Goal: Task Accomplishment & Management: Manage account settings

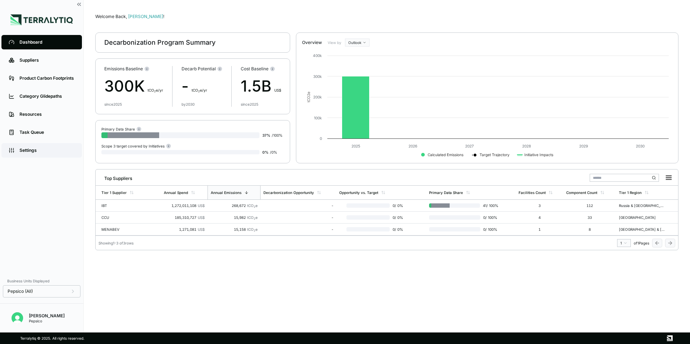
click at [33, 149] on div "Settings" at bounding box center [46, 151] width 55 height 6
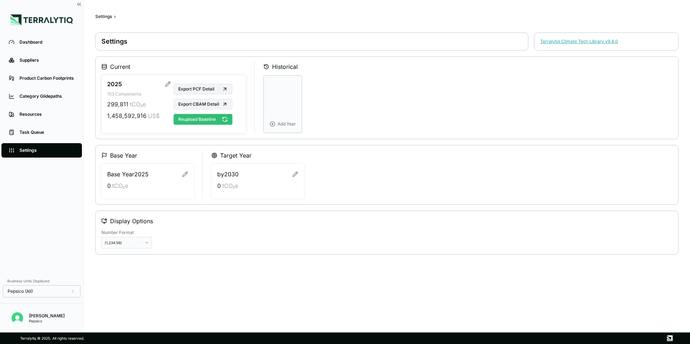
click at [200, 119] on button "Reupload Baseline" at bounding box center [203, 119] width 59 height 11
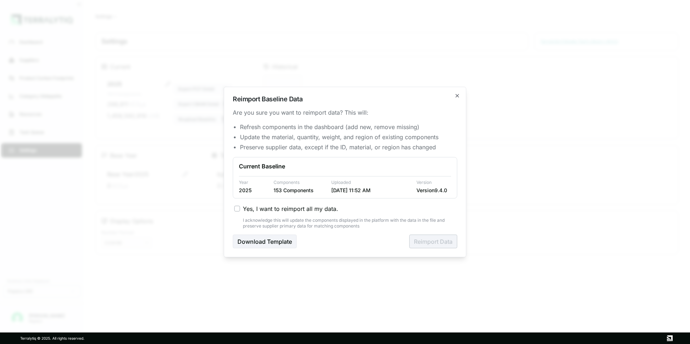
click at [251, 207] on span "Yes, I want to reimport all my data." at bounding box center [290, 209] width 95 height 9
click at [240, 207] on button "Yes, I want to reimport all my data." at bounding box center [237, 209] width 6 height 6
click at [429, 240] on button "Reimport Data" at bounding box center [433, 242] width 48 height 14
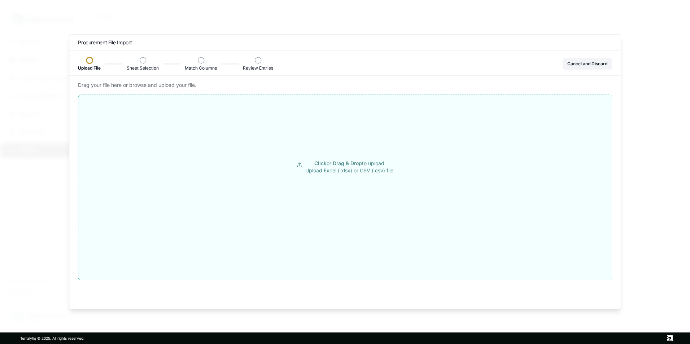
click at [352, 177] on button "Click or Drag & Drop to upload Upload Excel (.xlsx) or CSV (.csv) file" at bounding box center [345, 167] width 534 height 130
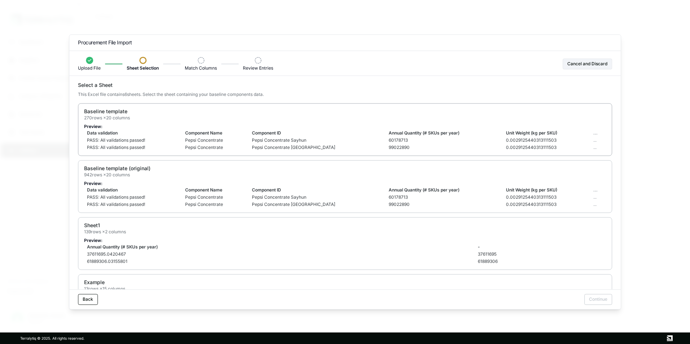
click at [232, 134] on td "Component Name" at bounding box center [215, 133] width 67 height 7
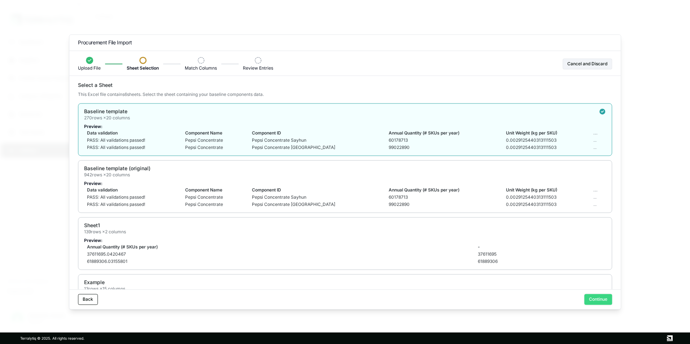
click at [597, 297] on button "Continue" at bounding box center [599, 300] width 28 height 11
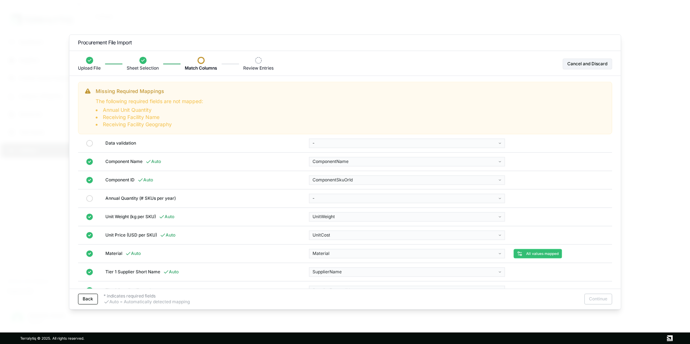
click at [127, 200] on div "Annual Quantity (# SKUs per year)" at bounding box center [202, 199] width 195 height 6
click at [88, 198] on icon at bounding box center [89, 198] width 7 height 7
click at [341, 199] on body "Dashboard Suppliers Product Carbon Footprints Category Glidepaths Resources Tas…" at bounding box center [345, 172] width 690 height 344
click at [342, 218] on div "AnnualQuantity" at bounding box center [355, 216] width 89 height 10
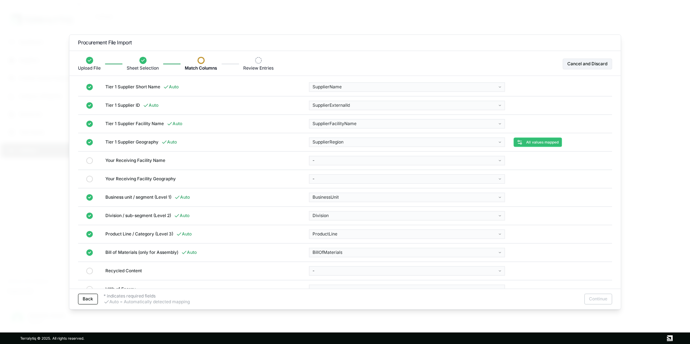
scroll to position [194, 0]
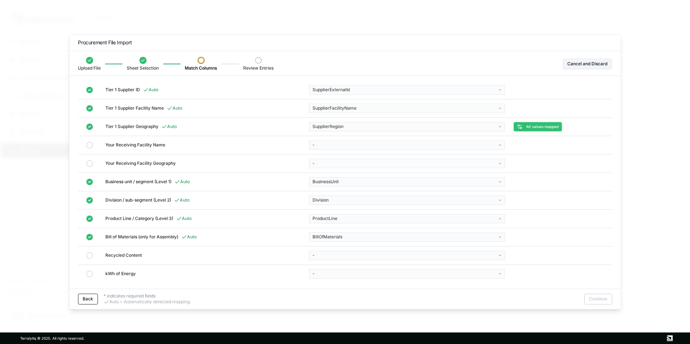
click at [124, 144] on div "Your Receiving Facility Name" at bounding box center [202, 145] width 195 height 6
click at [92, 142] on icon at bounding box center [89, 145] width 7 height 7
click at [92, 145] on icon at bounding box center [89, 145] width 7 height 7
click at [91, 146] on icon at bounding box center [89, 145] width 7 height 7
click at [92, 173] on td at bounding box center [89, 182] width 23 height 18
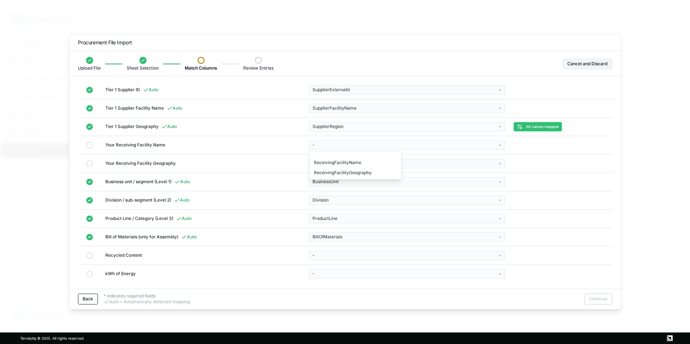
click at [319, 144] on body "Dashboard Suppliers Product Carbon Footprints Category Glidepaths Resources Tas…" at bounding box center [345, 172] width 690 height 344
click at [331, 165] on div "ReceivingFacilityName" at bounding box center [355, 163] width 89 height 10
click at [331, 162] on body "Dashboard Suppliers Product Carbon Footprints Category Glidepaths Resources Tas…" at bounding box center [345, 172] width 690 height 344
click at [332, 181] on div "ReceivingFacilityGeography" at bounding box center [355, 181] width 89 height 10
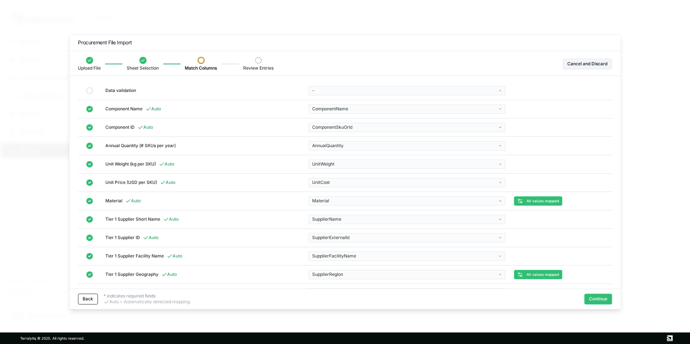
scroll to position [148, 0]
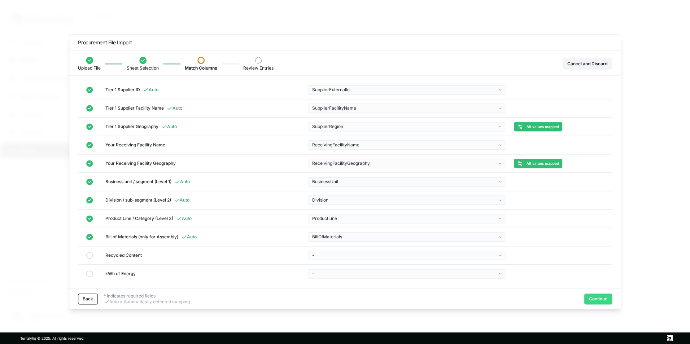
click at [597, 299] on button "Continue" at bounding box center [599, 299] width 28 height 11
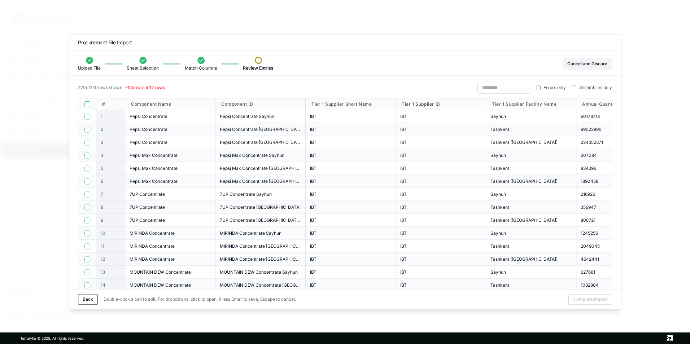
click at [547, 88] on span "Errors only" at bounding box center [555, 88] width 22 height 6
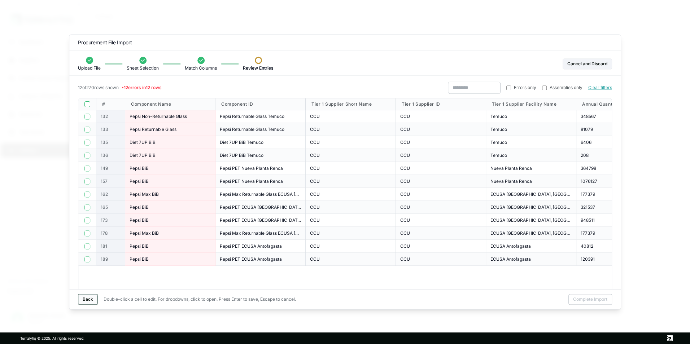
click at [94, 300] on button "Back" at bounding box center [88, 300] width 20 height 11
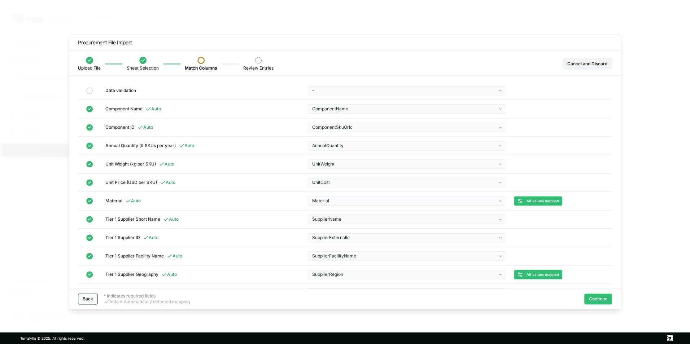
click at [90, 300] on button "Back" at bounding box center [88, 299] width 20 height 11
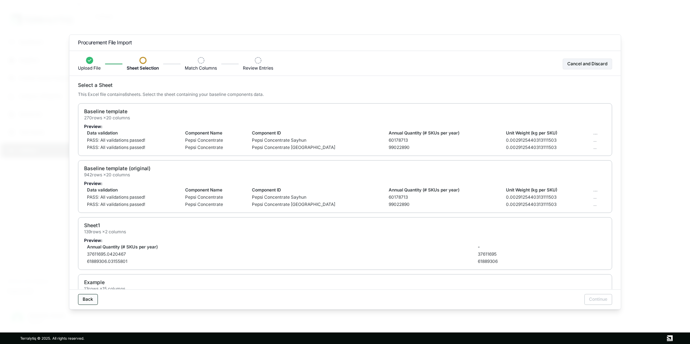
click at [86, 299] on button "Back" at bounding box center [88, 300] width 20 height 11
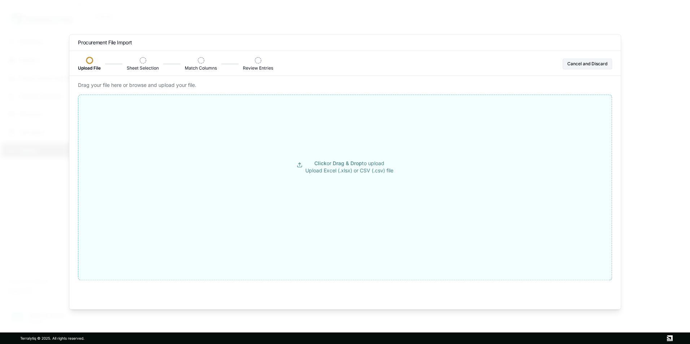
click at [342, 165] on span "Drag & Drop" at bounding box center [347, 163] width 29 height 6
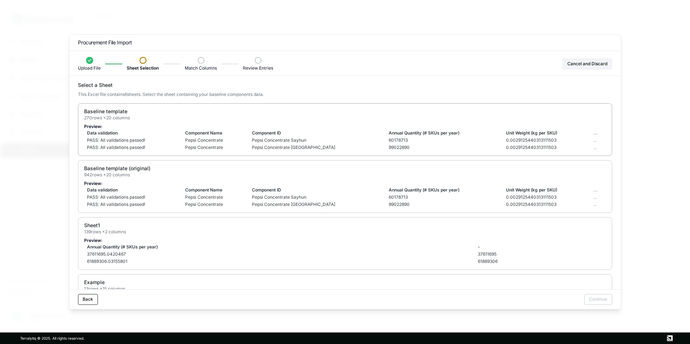
click at [188, 125] on p "Preview:" at bounding box center [345, 127] width 522 height 6
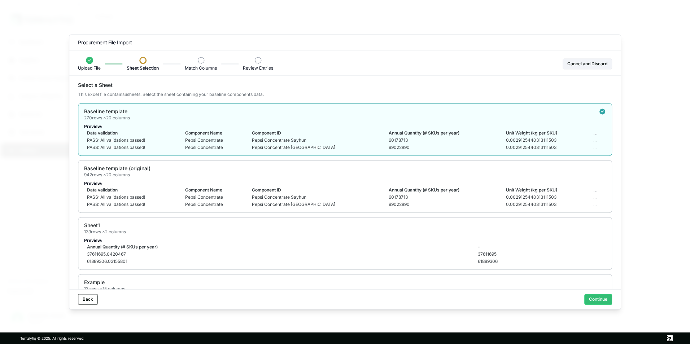
click at [596, 296] on button "Continue" at bounding box center [599, 300] width 28 height 11
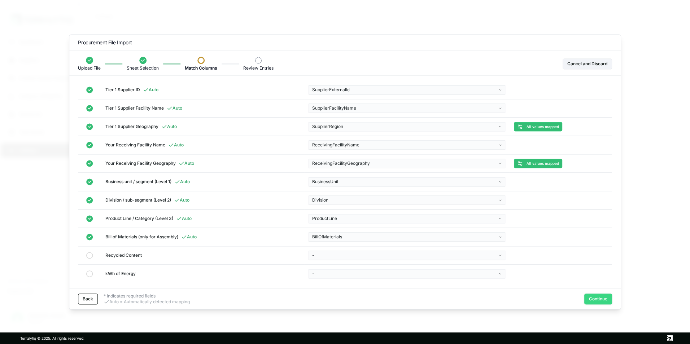
click at [597, 298] on button "Continue" at bounding box center [599, 299] width 28 height 11
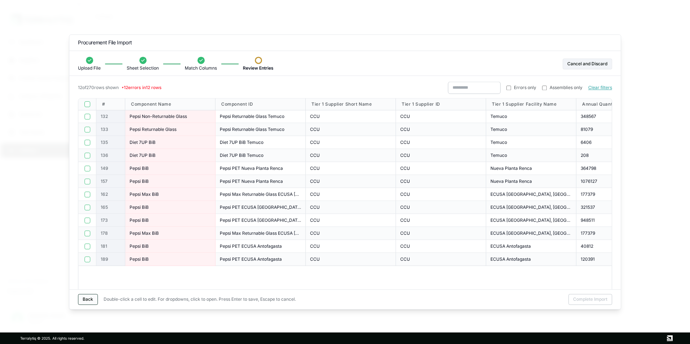
click at [92, 299] on button "Back" at bounding box center [88, 300] width 20 height 11
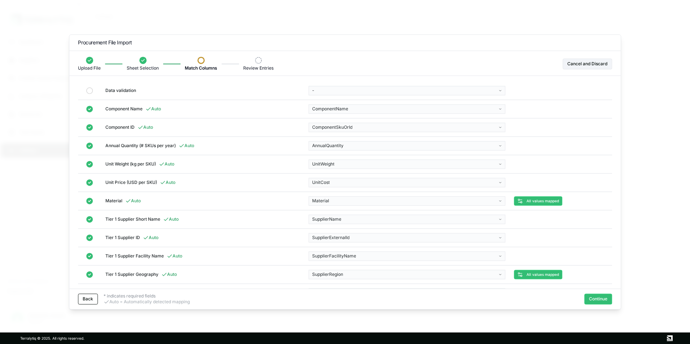
click at [92, 299] on button "Back" at bounding box center [88, 299] width 20 height 11
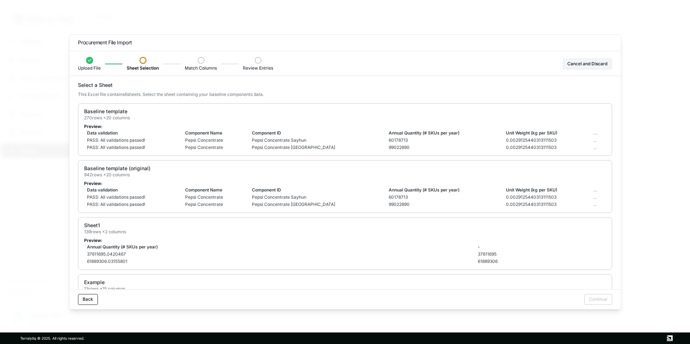
click at [92, 299] on button "Back" at bounding box center [88, 300] width 20 height 11
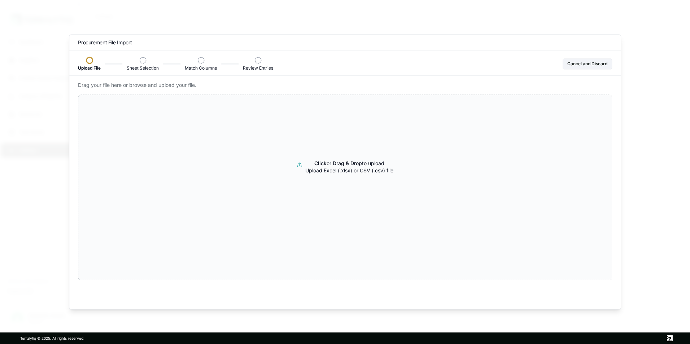
click at [92, 299] on div "Drag your file here or browse and upload your file. Click or Drag & Drop to upl…" at bounding box center [345, 196] width 552 height 228
click at [592, 64] on button "Cancel and Discard" at bounding box center [587, 63] width 49 height 11
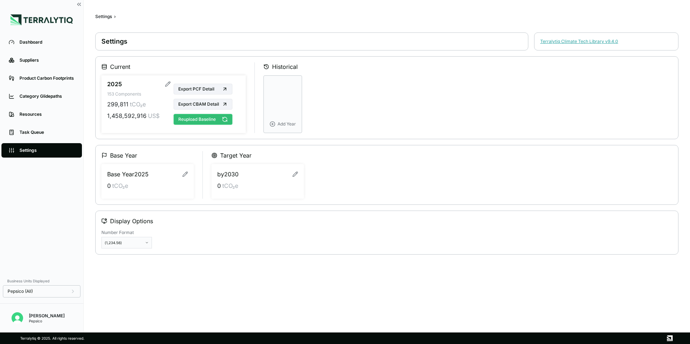
click at [218, 120] on button "Reupload Baseline" at bounding box center [203, 119] width 59 height 11
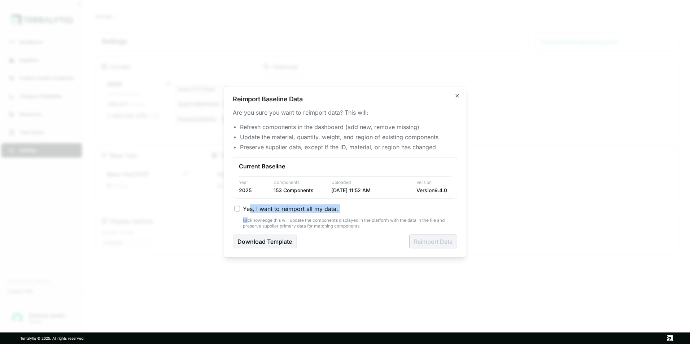
click at [248, 213] on div "Yes, I want to reimport all my data. I acknowledge this will update the compone…" at bounding box center [345, 217] width 225 height 25
click at [242, 209] on label "Yes, I want to reimport all my data." at bounding box center [345, 209] width 223 height 9
click at [240, 209] on button "Yes, I want to reimport all my data." at bounding box center [237, 209] width 6 height 6
click at [448, 243] on button "Reimport Data" at bounding box center [433, 242] width 48 height 14
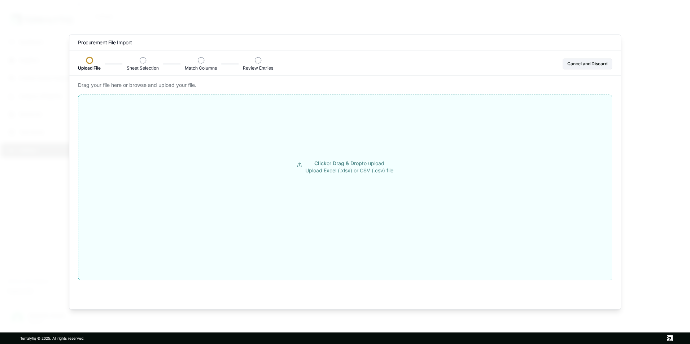
click at [330, 153] on button "Click or Drag & Drop to upload Upload Excel (.xlsx) or CSV (.csv) file" at bounding box center [345, 167] width 534 height 130
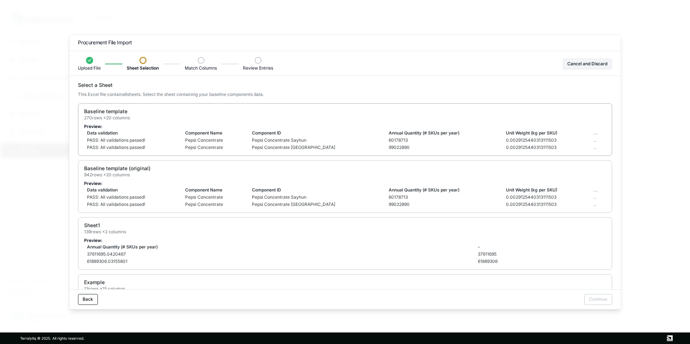
click at [398, 140] on td "60178713" at bounding box center [444, 140] width 117 height 7
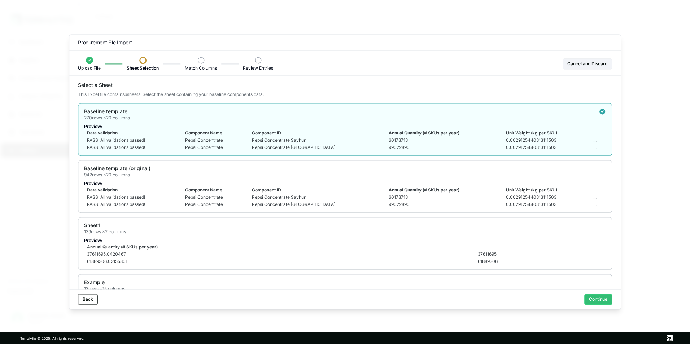
click at [601, 298] on button "Continue" at bounding box center [599, 300] width 28 height 11
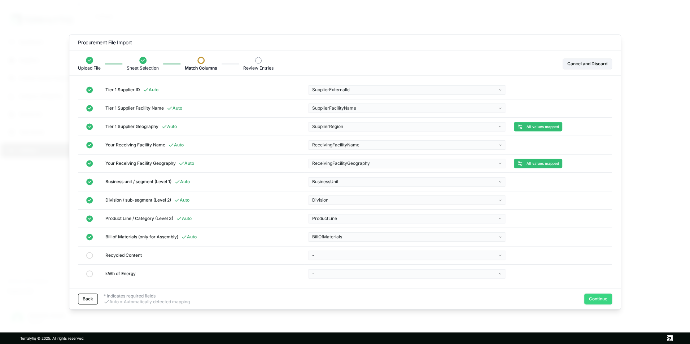
click at [603, 303] on button "Continue" at bounding box center [599, 299] width 28 height 11
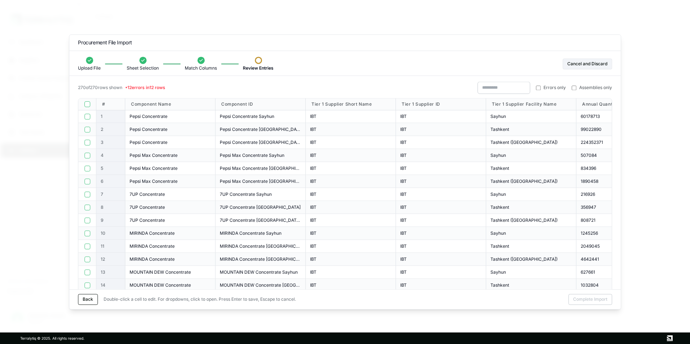
click at [549, 89] on span "Errors only" at bounding box center [555, 88] width 22 height 6
